Goal: Task Accomplishment & Management: Use online tool/utility

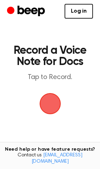
click at [48, 106] on span "button" at bounding box center [50, 104] width 30 height 30
click at [84, 14] on link "Log in" at bounding box center [79, 11] width 29 height 15
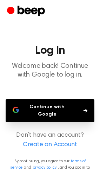
click at [57, 114] on button "Continue with Google" at bounding box center [50, 110] width 89 height 23
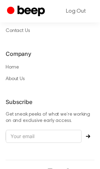
scroll to position [665, 0]
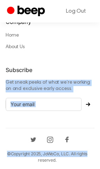
drag, startPoint x: 99, startPoint y: 148, endPoint x: 95, endPoint y: 63, distance: 85.3
click at [95, 63] on div "Terms · Privacy Policy Products for Google Classroom™ (plus Docs™ + Gmail™) for…" at bounding box center [50, 5] width 100 height 327
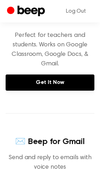
scroll to position [0, 0]
